Goal: Task Accomplishment & Management: Manage account settings

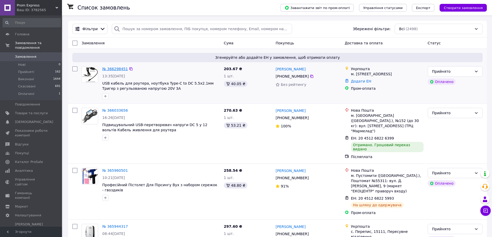
click at [112, 70] on link "№ 366298451" at bounding box center [115, 69] width 26 height 4
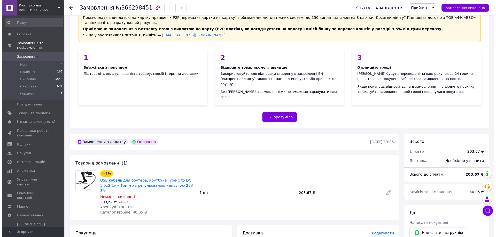
scroll to position [129, 0]
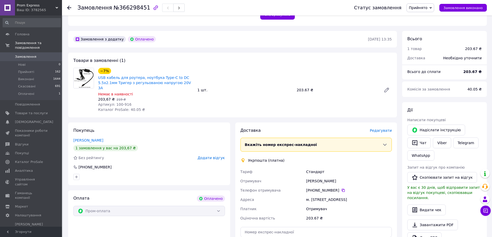
click at [385, 129] on span "Редагувати" at bounding box center [381, 131] width 22 height 4
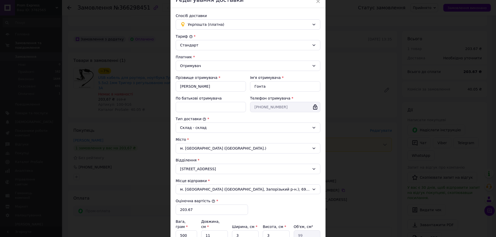
scroll to position [86, 0]
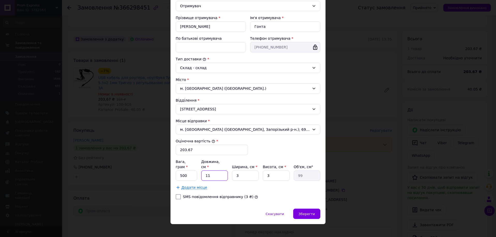
click at [203, 178] on div "Вага, грам * 500 Довжина, см * 11 Ширина, см * 3 Висота, см * 3 Об'єм, см³ 99 Д…" at bounding box center [248, 174] width 145 height 31
type input "1"
type input "9"
type input "10"
type input "90"
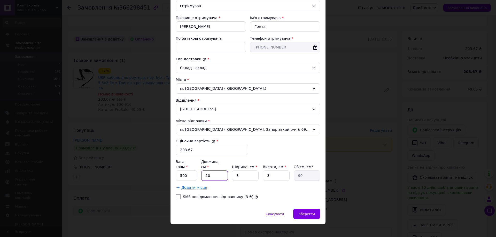
type input "10"
drag, startPoint x: 241, startPoint y: 171, endPoint x: 225, endPoint y: 176, distance: 17.4
click at [225, 176] on div "Вага, грам * 500 Довжина, см * 10 Ширина, см * 3 Висота, см * 3 Об'єм, см³ 90 Д…" at bounding box center [248, 174] width 145 height 31
type input "1"
type input "30"
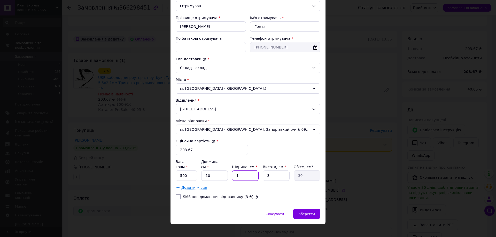
type input "10"
type input "300"
type input "10"
drag, startPoint x: 277, startPoint y: 172, endPoint x: 255, endPoint y: 178, distance: 22.6
click at [255, 178] on div "Вага, грам * 500 Довжина, см * 10 Ширина, см * 10 Висота, см * 3 Об'єм, см³ 300…" at bounding box center [248, 174] width 145 height 31
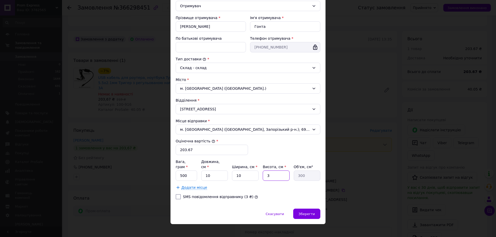
type input "1"
type input "100"
type input "10"
type input "1000"
type input "10"
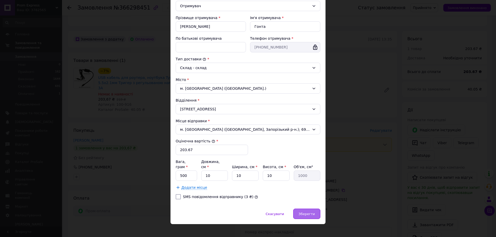
click at [317, 209] on div "Зберегти" at bounding box center [306, 214] width 27 height 10
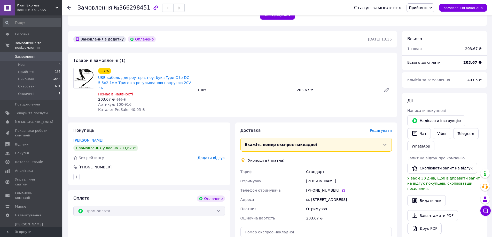
click at [387, 129] on span "Редагувати" at bounding box center [381, 131] width 22 height 4
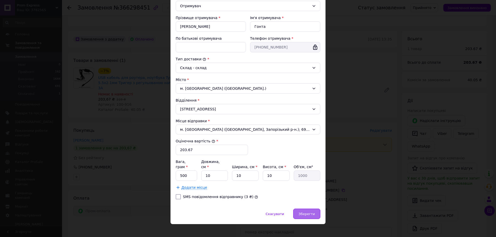
click at [314, 212] on span "Зберегти" at bounding box center [307, 214] width 16 height 4
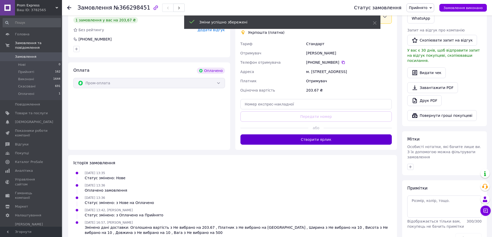
scroll to position [259, 0]
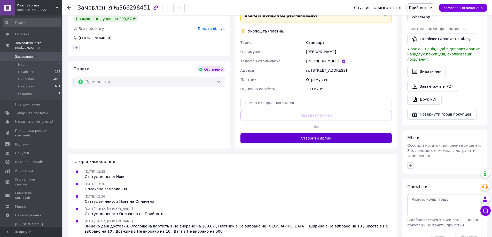
click at [332, 133] on button "Створити ярлик" at bounding box center [317, 138] width 152 height 10
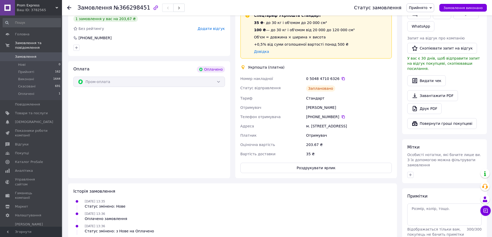
click at [27, 55] on span "Замовлення" at bounding box center [25, 57] width 21 height 5
